Goal: Find specific page/section: Find specific page/section

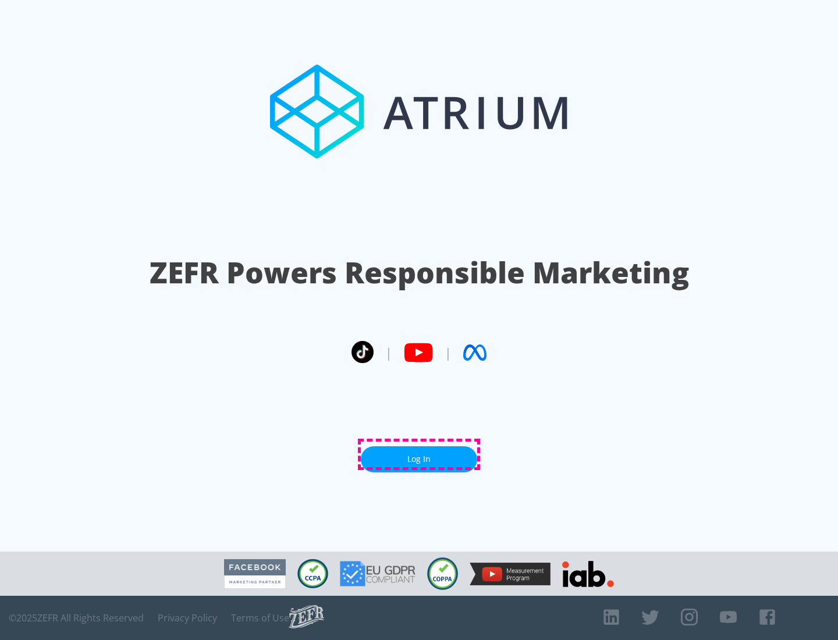
click at [419, 454] on link "Log In" at bounding box center [419, 459] width 116 height 26
